Goal: Information Seeking & Learning: Learn about a topic

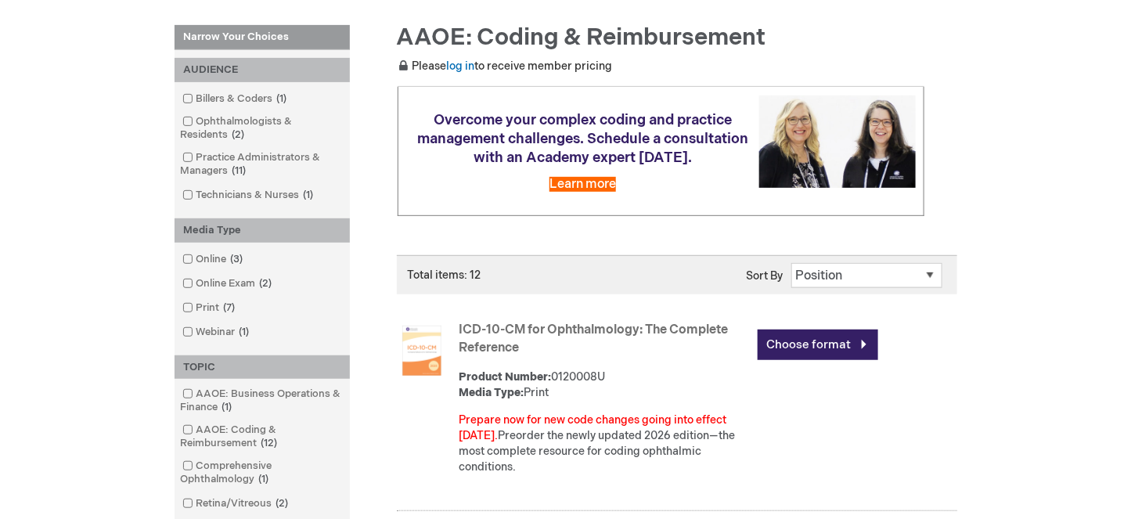
scroll to position [235, 0]
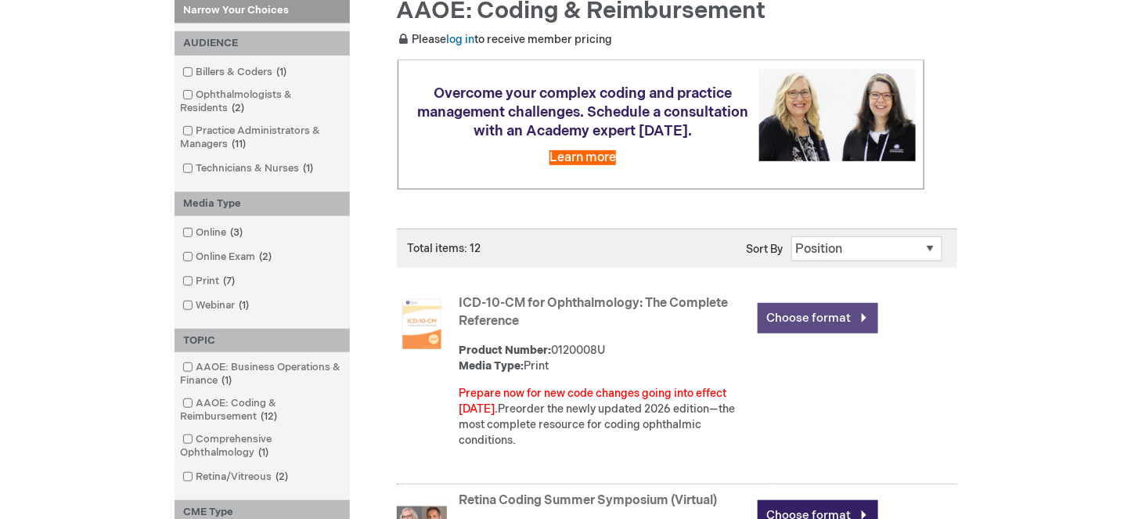
click at [862, 319] on link "Choose format" at bounding box center [818, 318] width 121 height 31
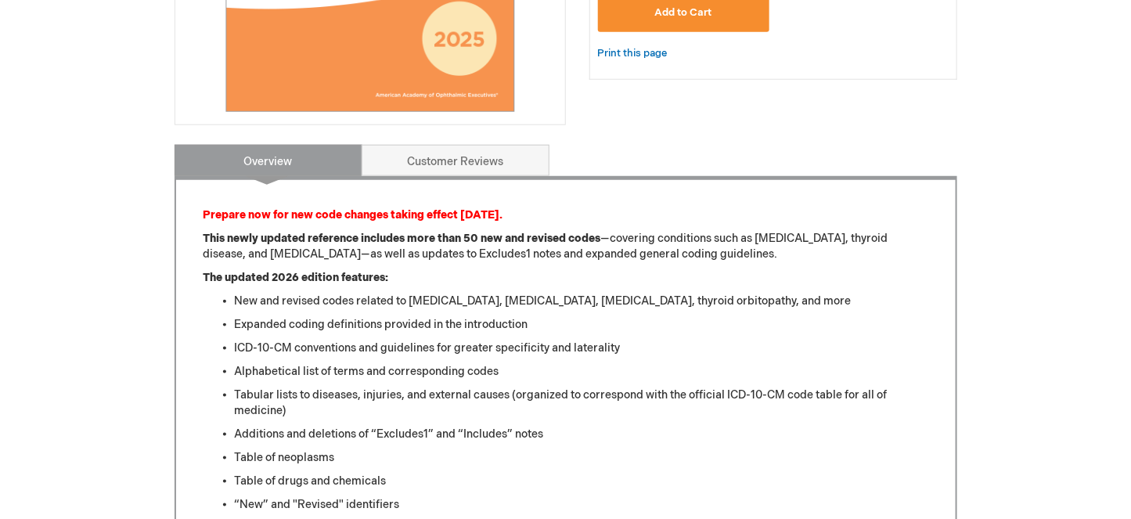
scroll to position [391, 0]
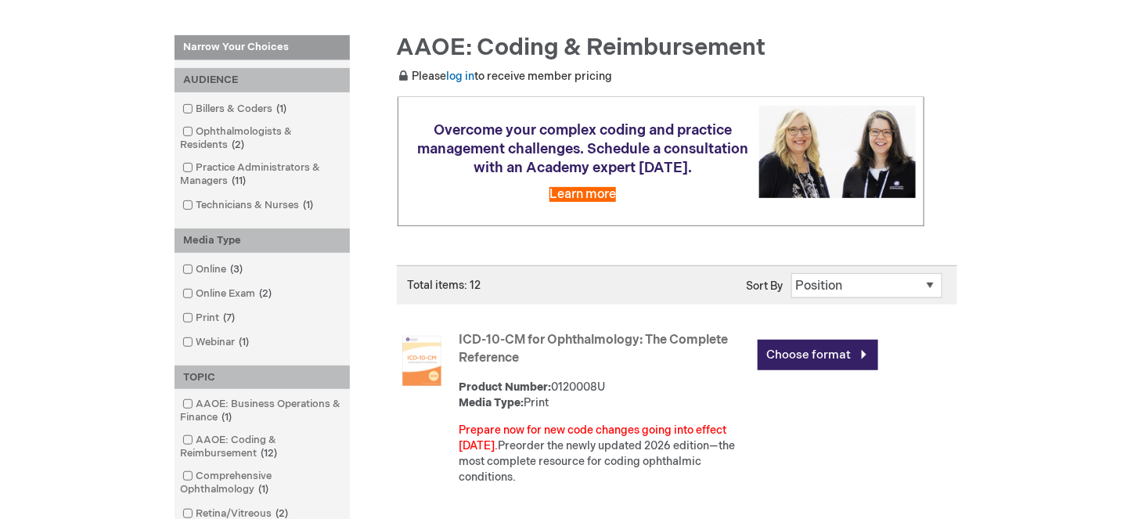
scroll to position [235, 0]
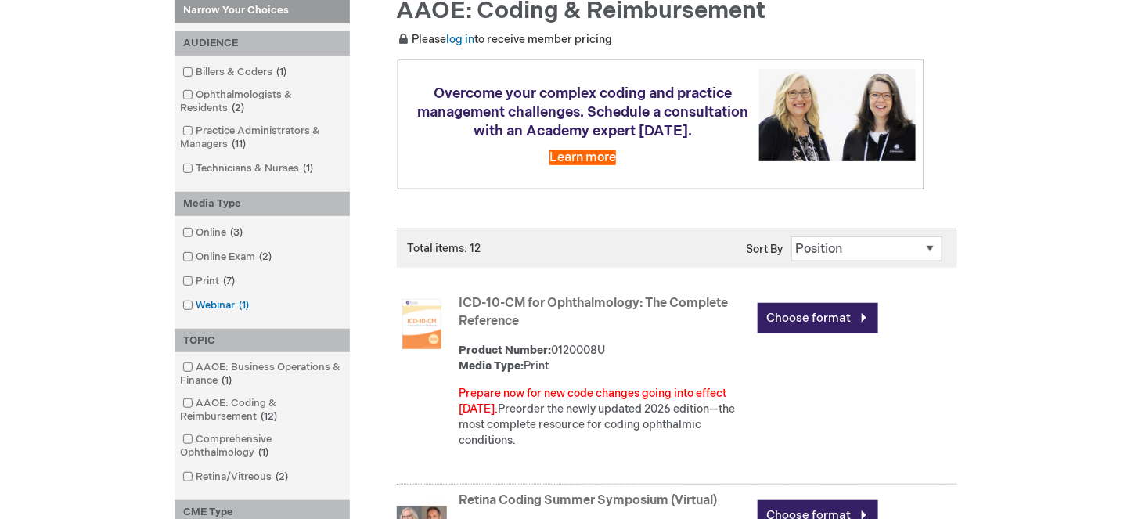
click at [212, 304] on link "Webinar 1 item" at bounding box center [218, 305] width 78 height 15
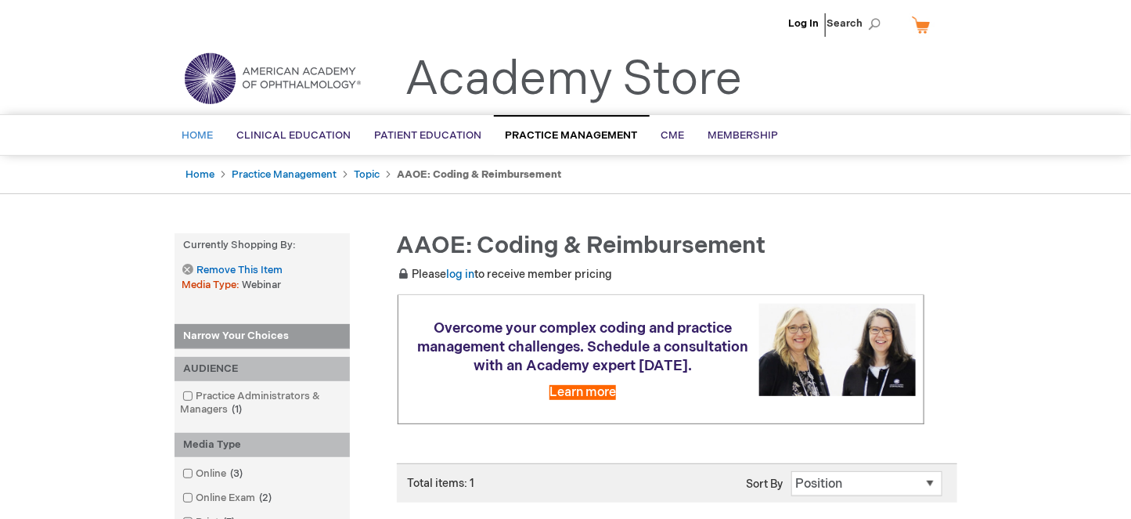
click at [200, 137] on span "Home" at bounding box center [197, 135] width 31 height 13
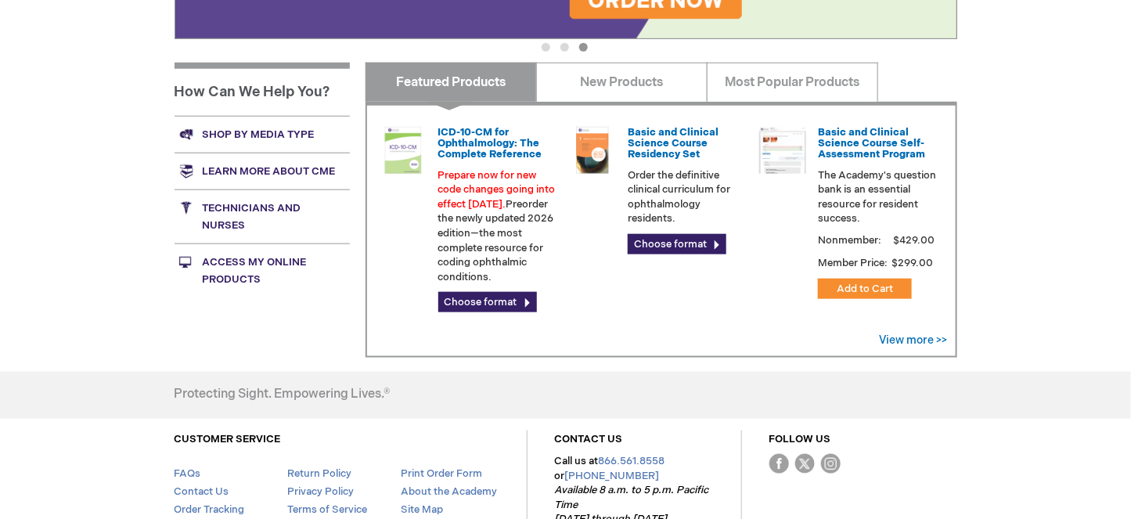
scroll to position [469, 0]
